Goal: Task Accomplishment & Management: Use online tool/utility

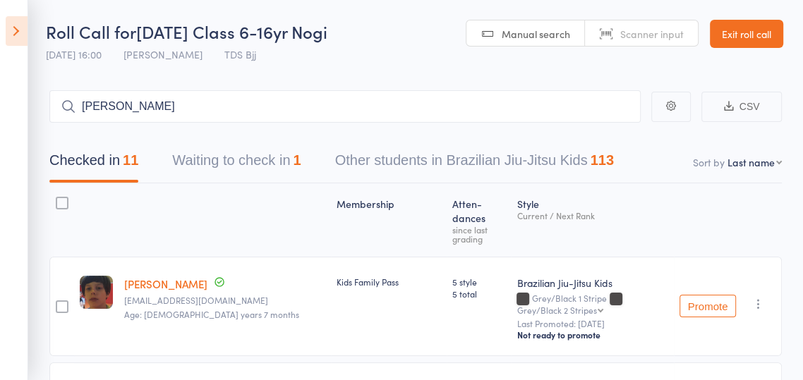
click at [11, 35] on icon at bounding box center [17, 31] width 22 height 30
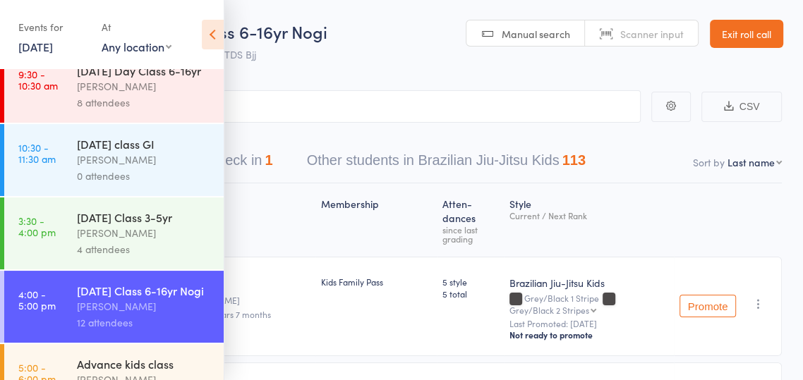
scroll to position [177, 0]
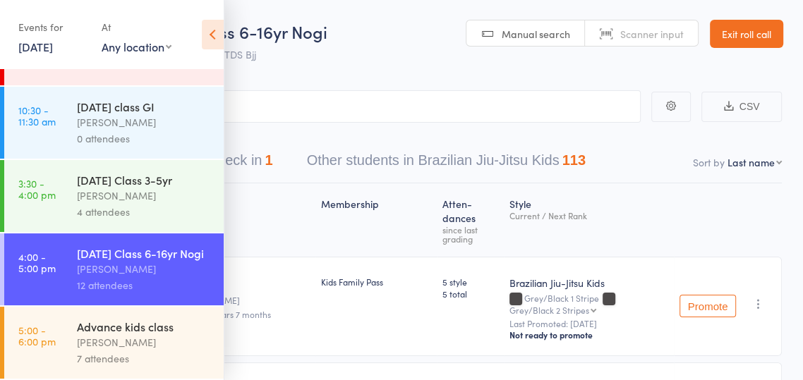
click at [57, 325] on link "5:00 - 6:00 pm Advance kids class [PERSON_NAME] 7 attendees" at bounding box center [113, 343] width 219 height 72
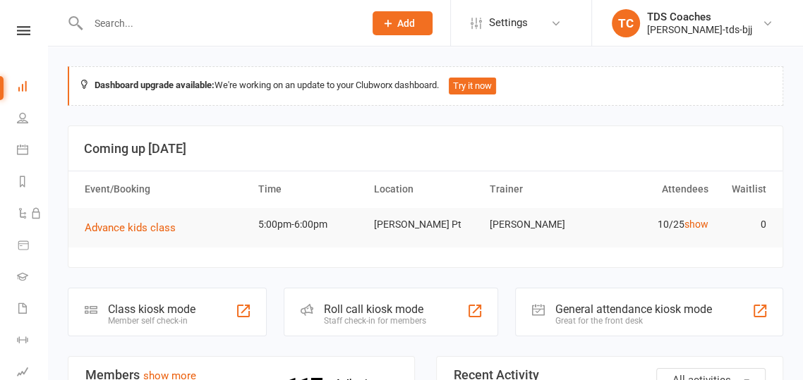
click at [411, 319] on div "Staff check-in for members" at bounding box center [375, 321] width 102 height 10
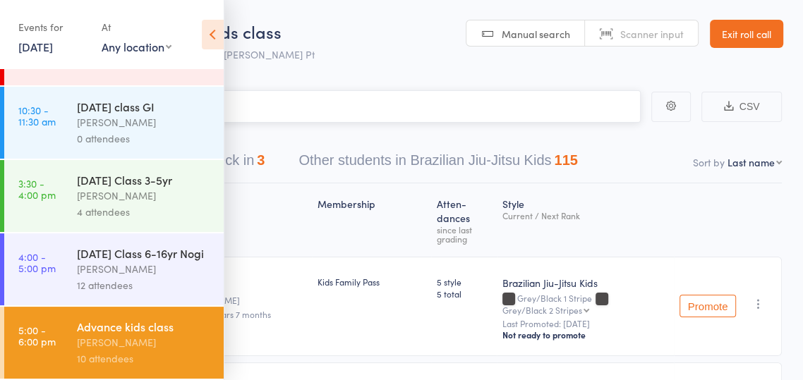
scroll to position [177, 0]
click at [50, 339] on time "5:00 - 6:00 pm" at bounding box center [36, 336] width 37 height 23
click at [202, 44] on icon at bounding box center [213, 35] width 22 height 30
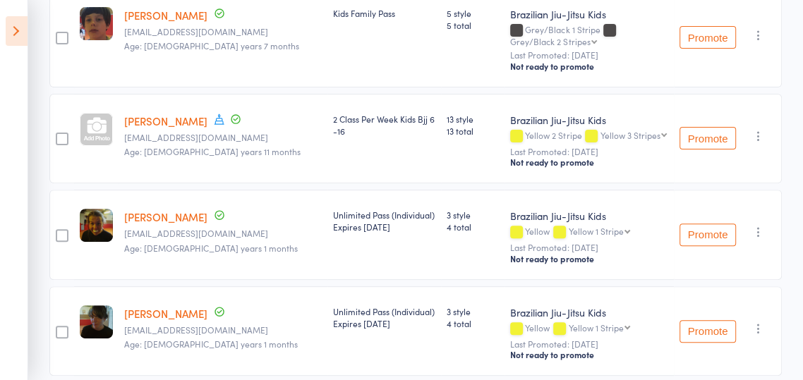
scroll to position [0, 0]
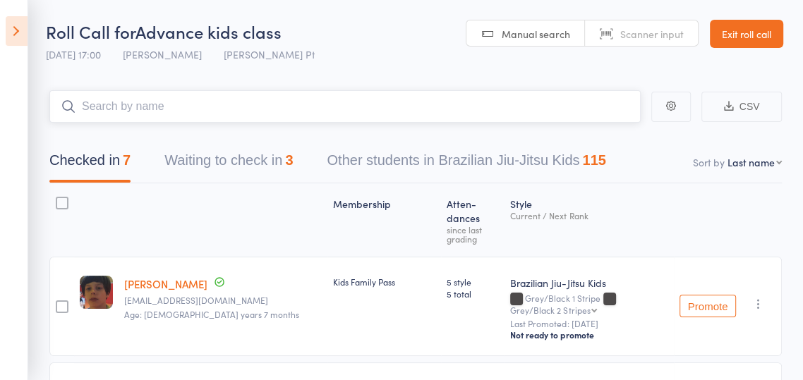
click at [152, 106] on input "search" at bounding box center [344, 106] width 591 height 32
type input "Kin"
click at [601, 143] on link "Drop in" at bounding box center [604, 137] width 46 height 22
click at [108, 112] on input "search" at bounding box center [344, 106] width 591 height 32
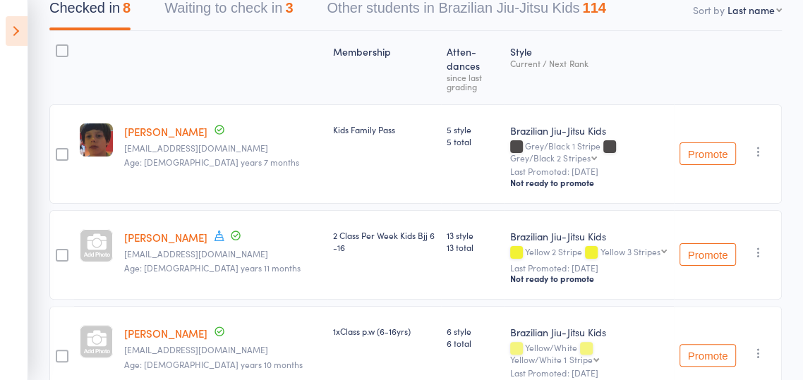
scroll to position [100, 0]
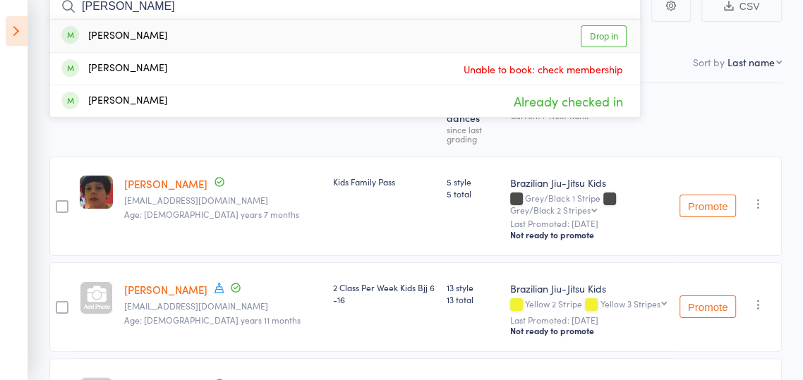
type input "Rohan"
click at [603, 41] on link "Drop in" at bounding box center [604, 36] width 46 height 22
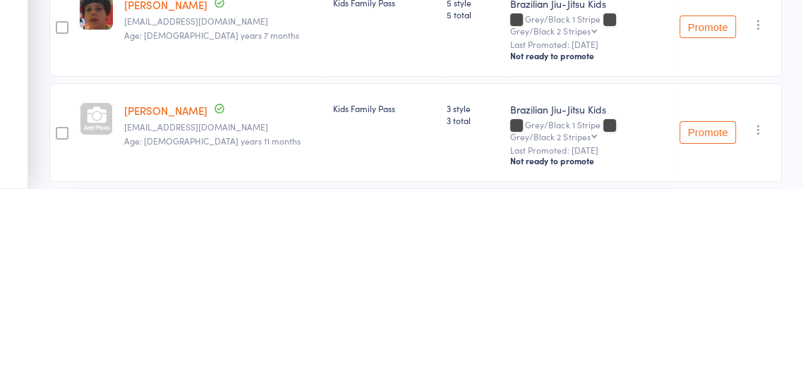
scroll to position [87, 0]
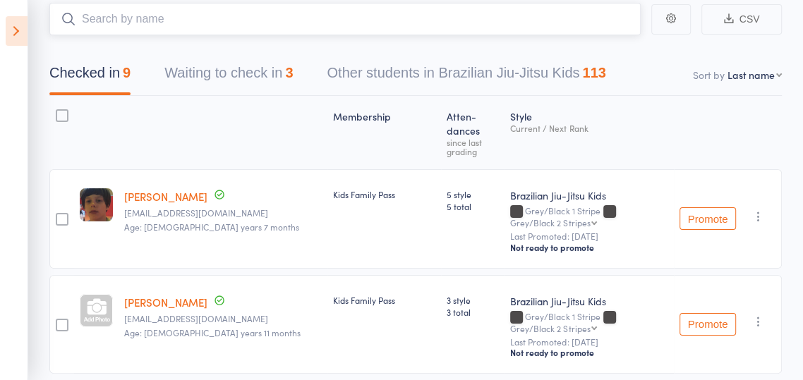
click at [664, 62] on nav "Checked in 9 Waiting to check in 3 Other students in Brazilian Jiu-Jitsu Kids 1…" at bounding box center [415, 76] width 766 height 37
click at [194, 79] on button "Waiting to check in 3" at bounding box center [228, 76] width 128 height 37
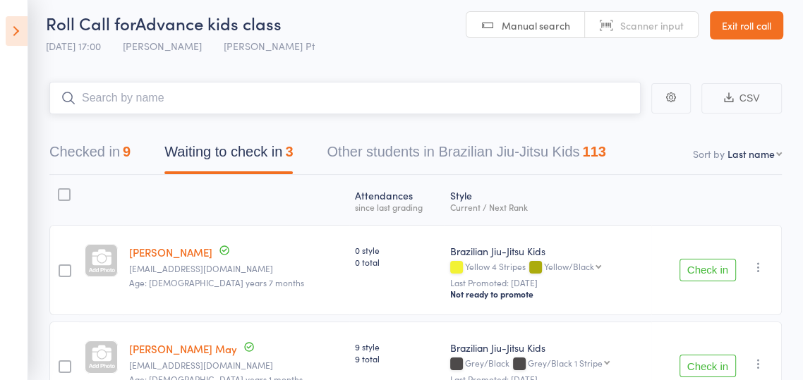
scroll to position [0, 0]
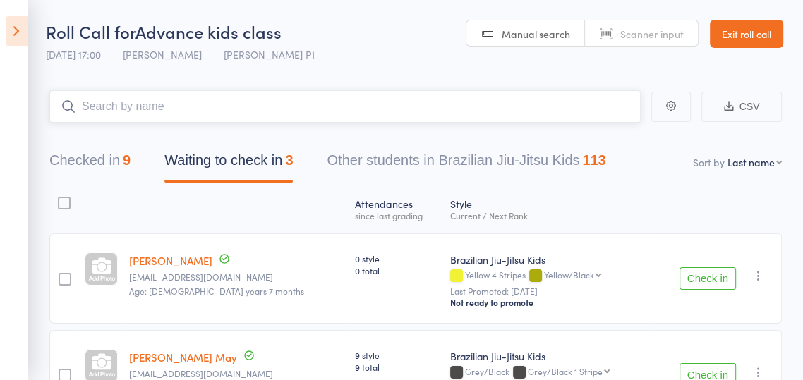
click at [81, 173] on button "Checked in 9" at bounding box center [89, 163] width 81 height 37
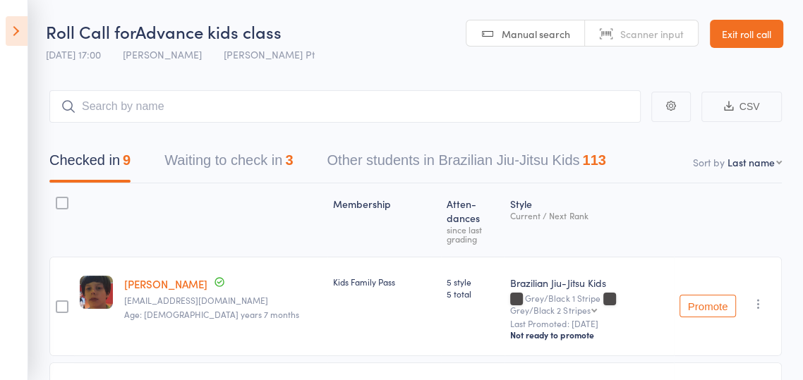
click at [14, 39] on icon at bounding box center [17, 31] width 22 height 30
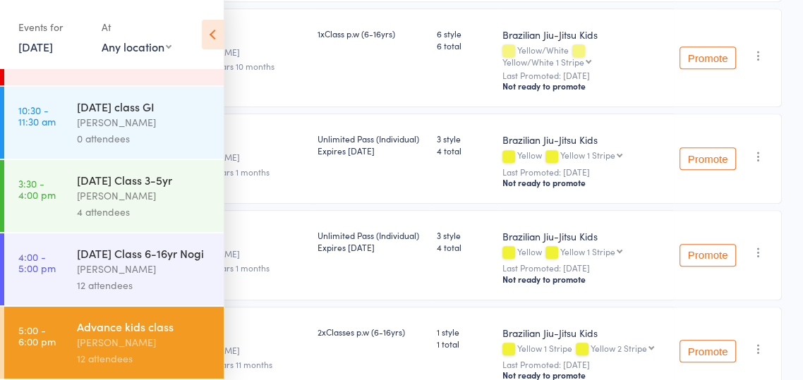
scroll to position [109, 0]
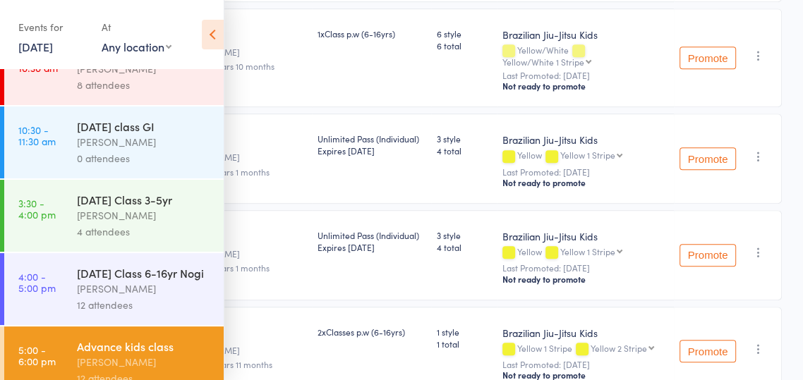
click at [210, 40] on icon at bounding box center [213, 35] width 22 height 30
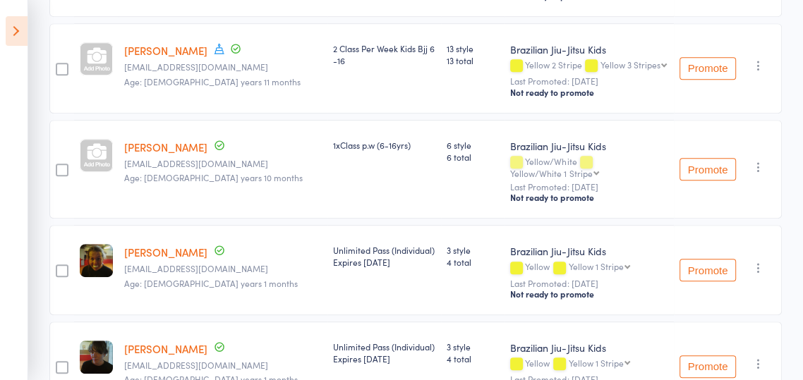
scroll to position [0, 0]
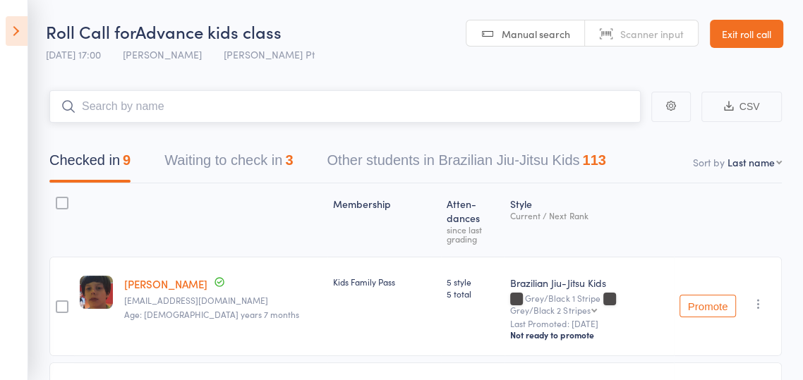
click at [502, 107] on input "search" at bounding box center [344, 106] width 591 height 32
type input "L"
type input "B"
